Goal: Complete application form

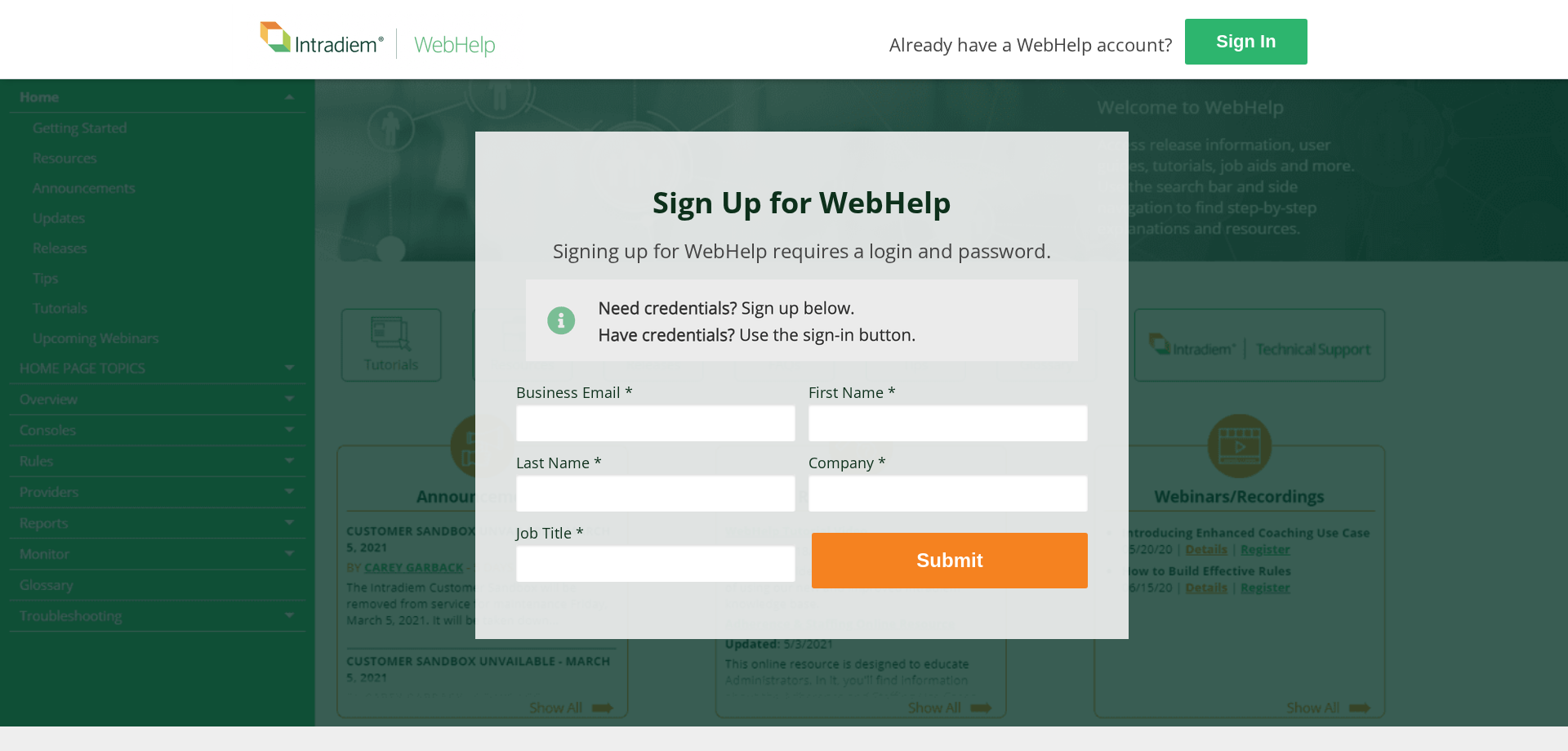
click at [678, 434] on input "Business Email *" at bounding box center [656, 422] width 279 height 38
type input "[PERSON_NAME][EMAIL_ADDRESS][DOMAIN_NAME]"
type input "[PERSON_NAME]"
type input "Burger"
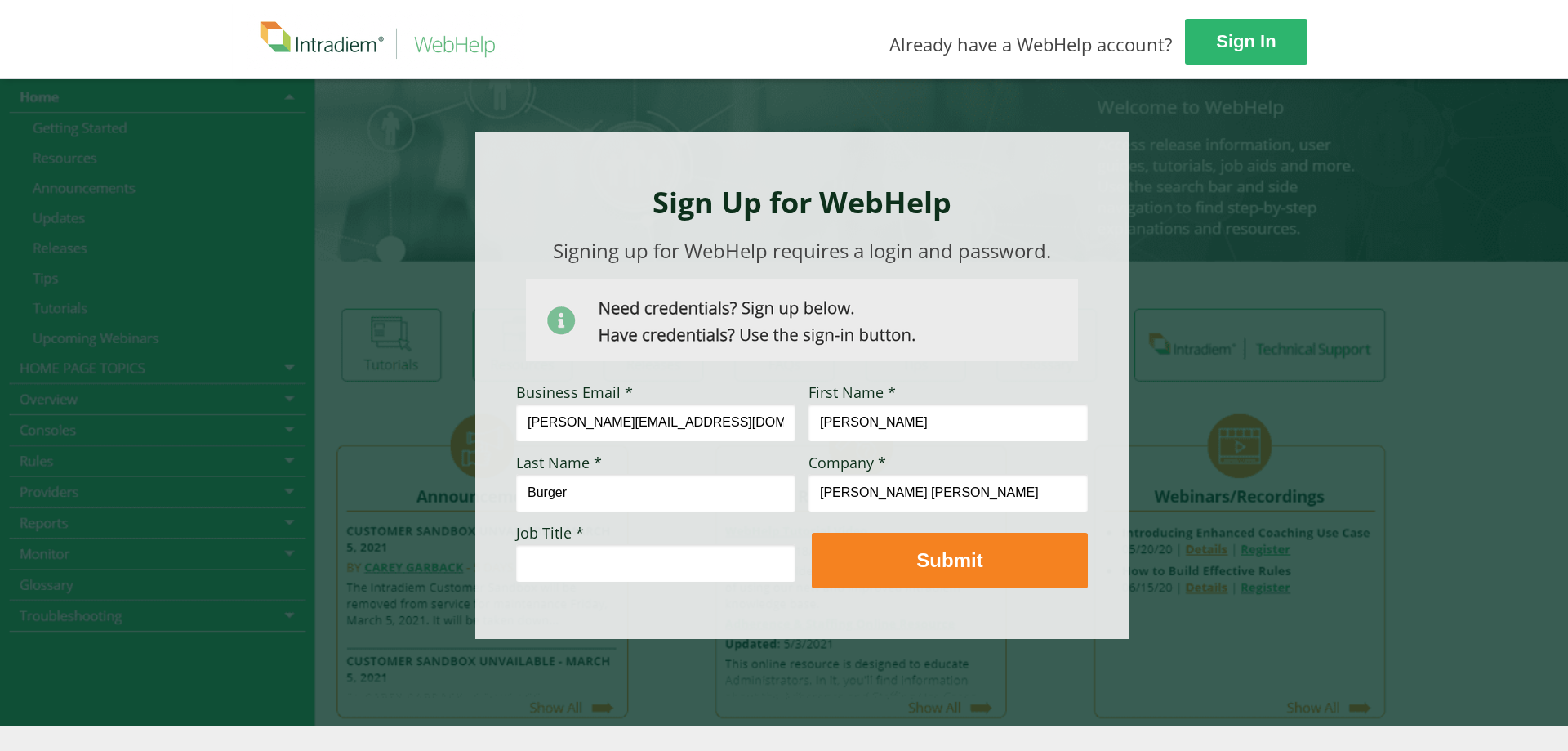
type input "[PERSON_NAME] [PERSON_NAME]"
type input "W"
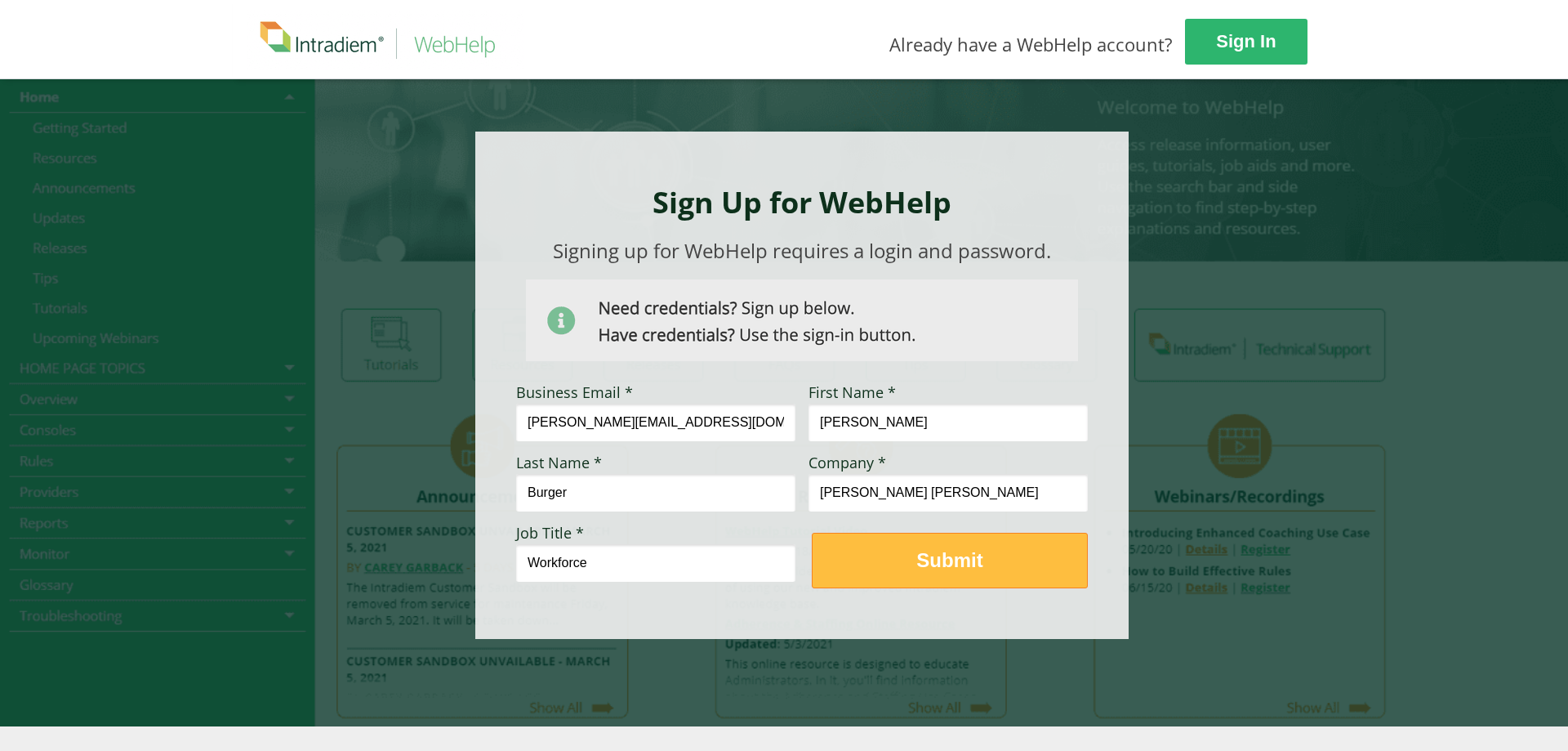
type input "Workforce"
click at [951, 549] on strong "Submit" at bounding box center [948, 559] width 66 height 22
